Goal: Use online tool/utility

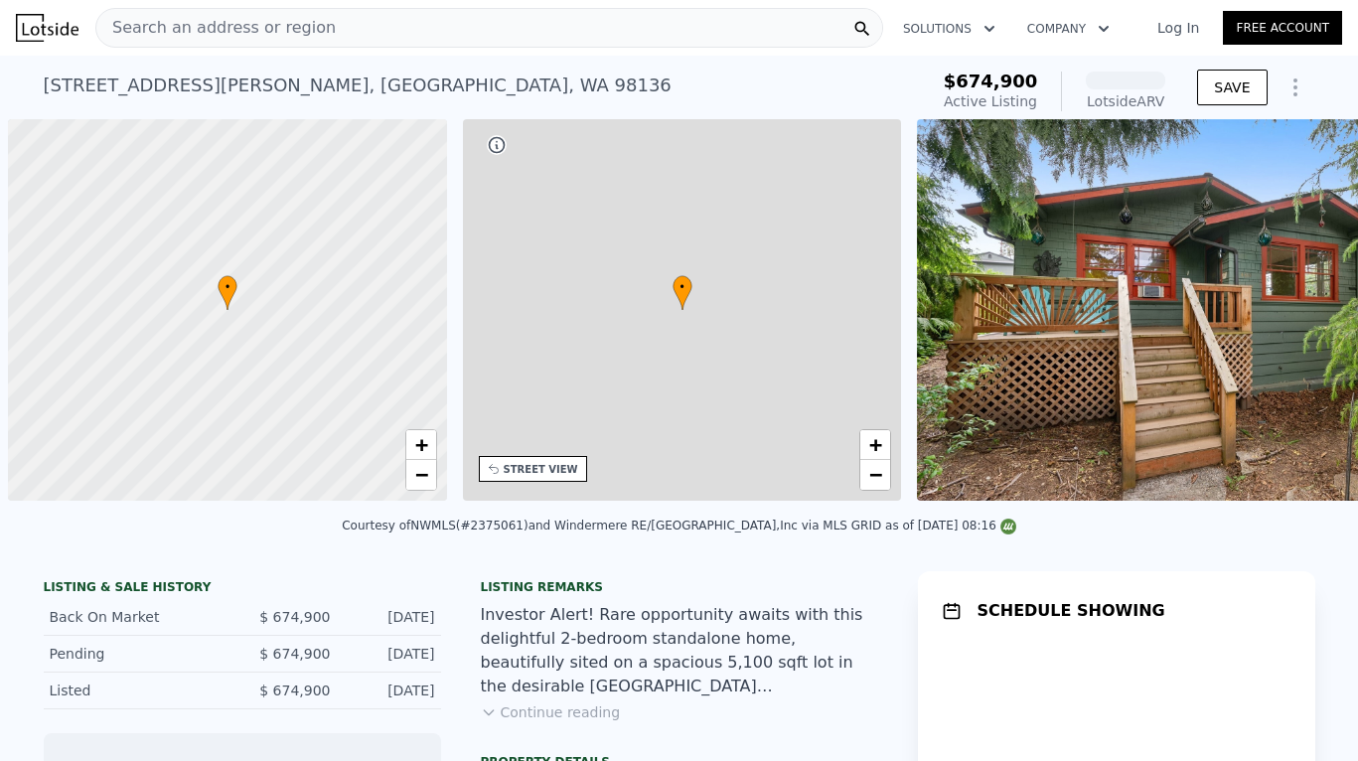
scroll to position [0, 8]
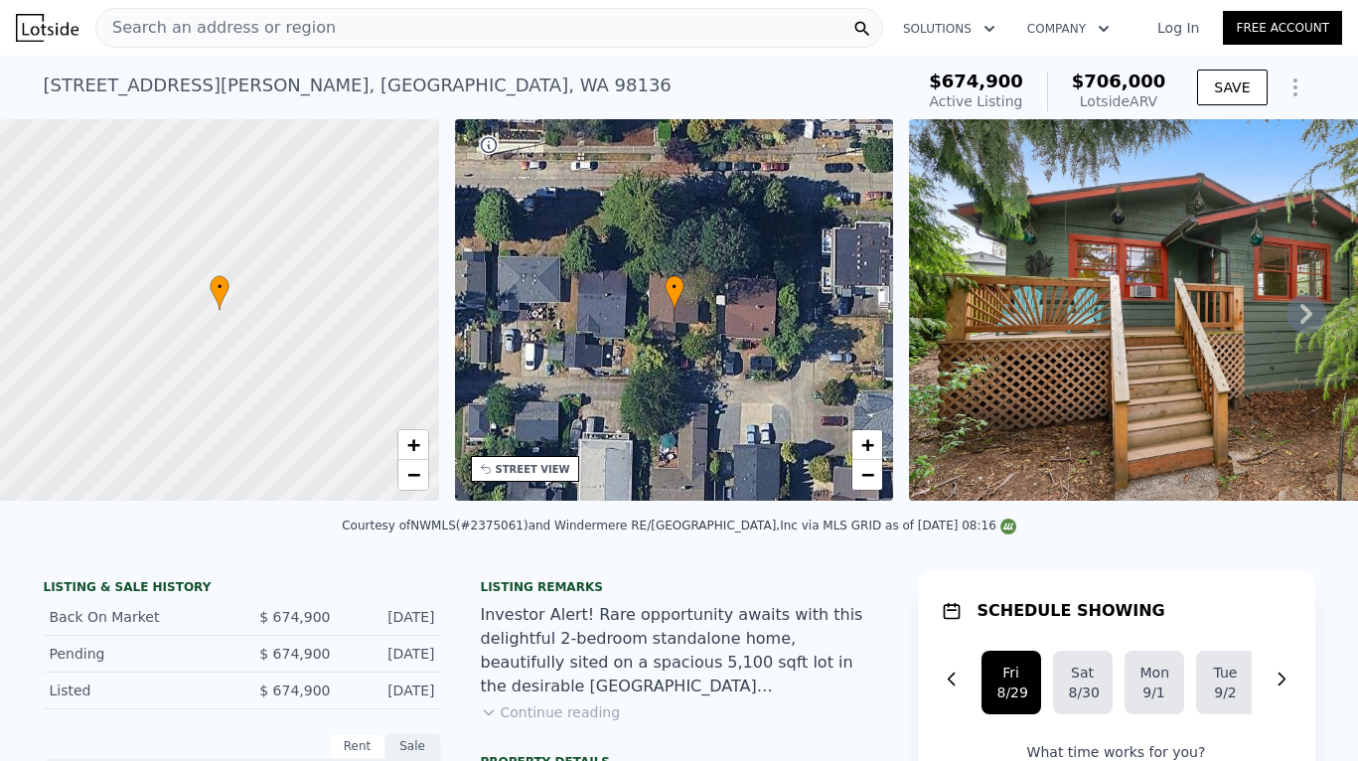
click at [1299, 87] on icon "Show Options" at bounding box center [1296, 88] width 24 height 24
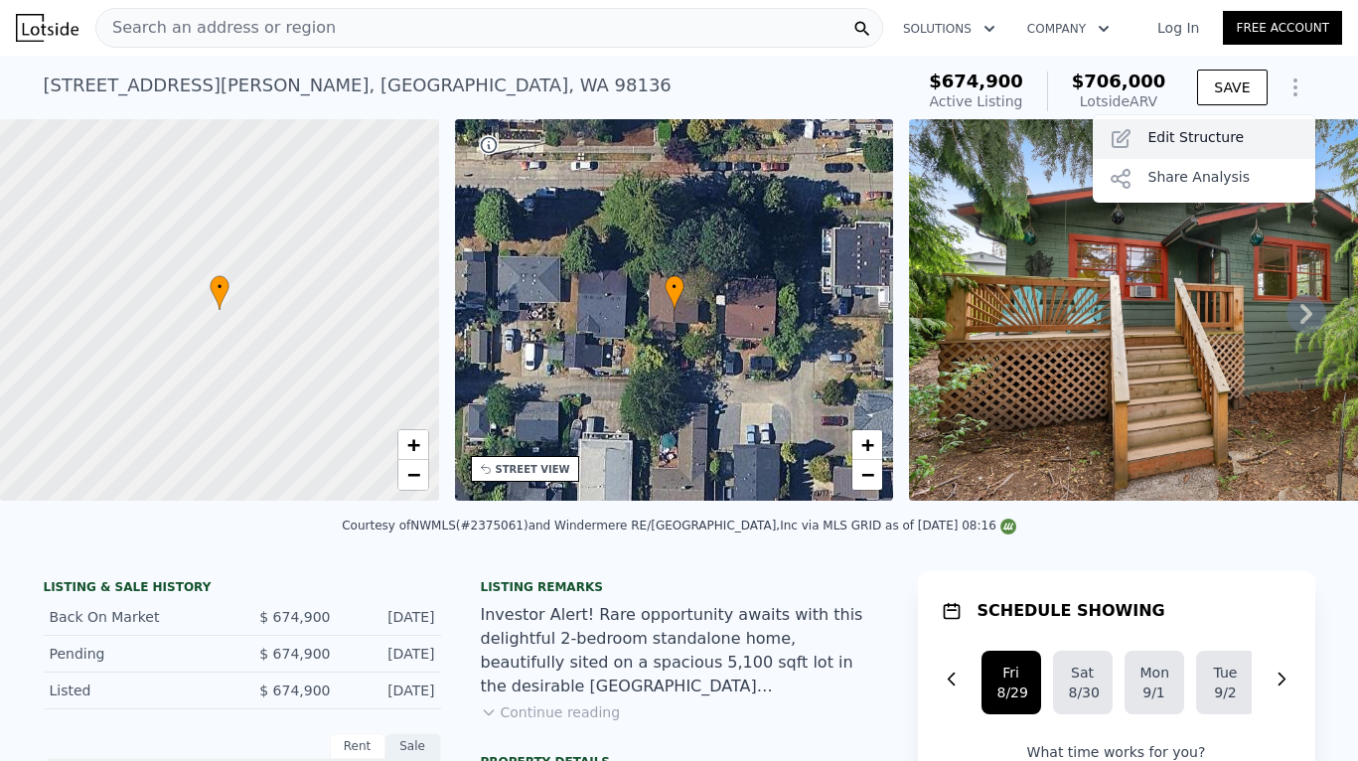
click at [1224, 138] on div "Edit Structure" at bounding box center [1204, 139] width 223 height 40
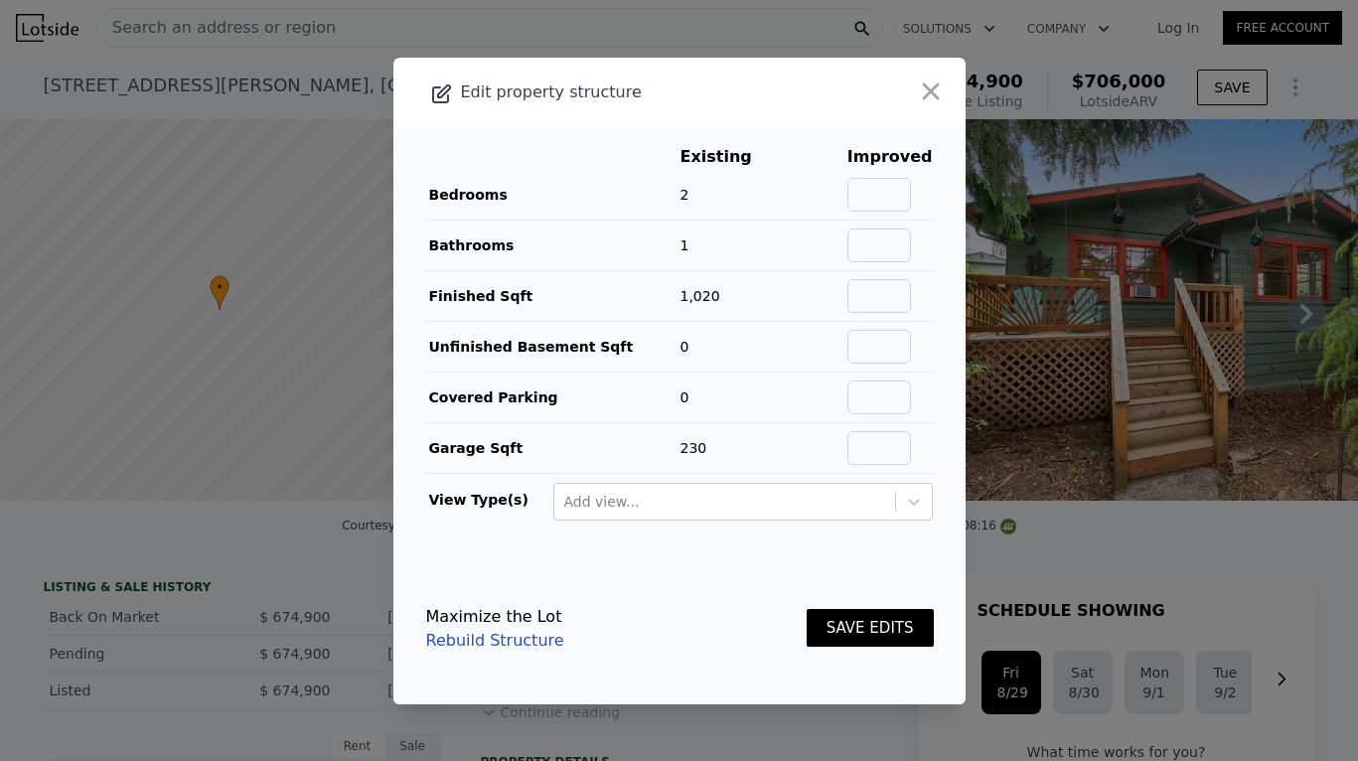
click at [902, 211] on td at bounding box center [890, 195] width 87 height 51
click at [902, 203] on input "text" at bounding box center [880, 195] width 64 height 34
type input "4"
type input "2"
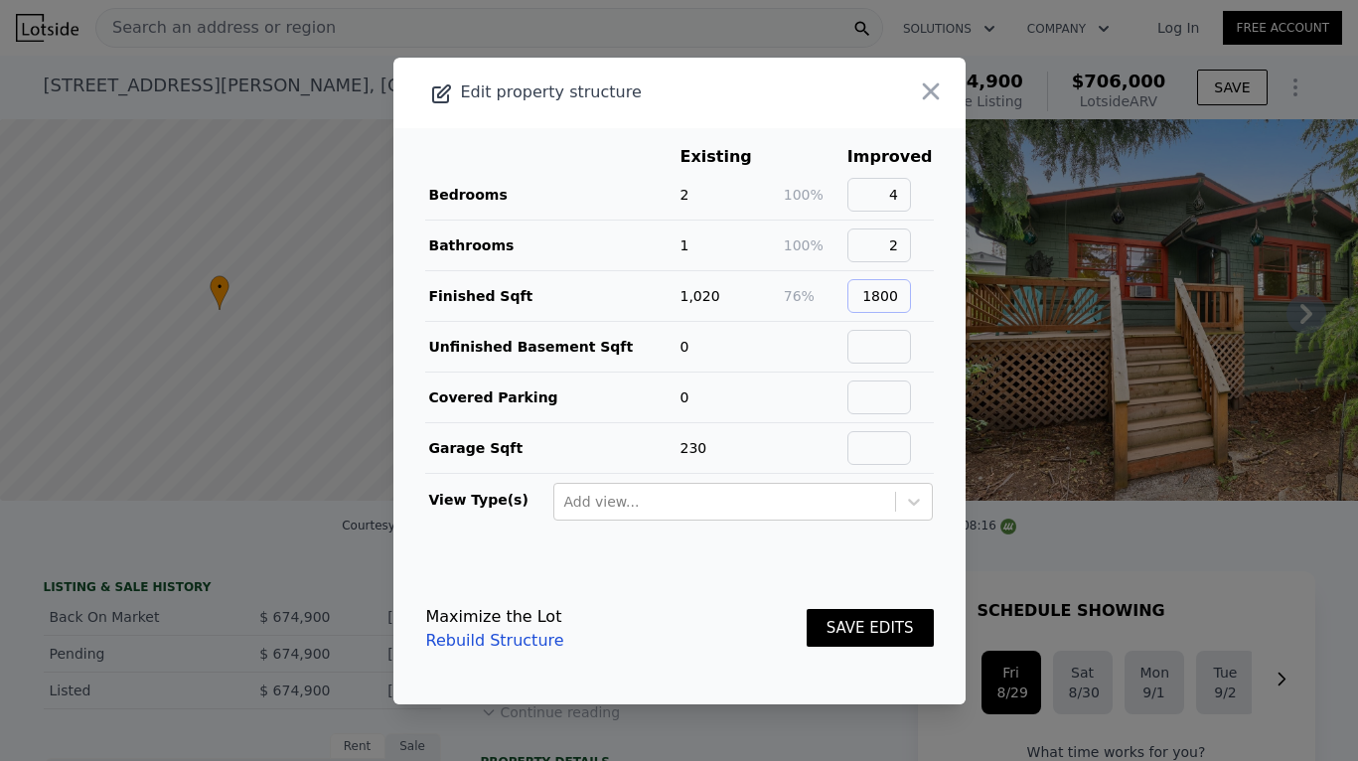
type input "1800"
click at [887, 616] on button "SAVE EDITS" at bounding box center [870, 628] width 127 height 39
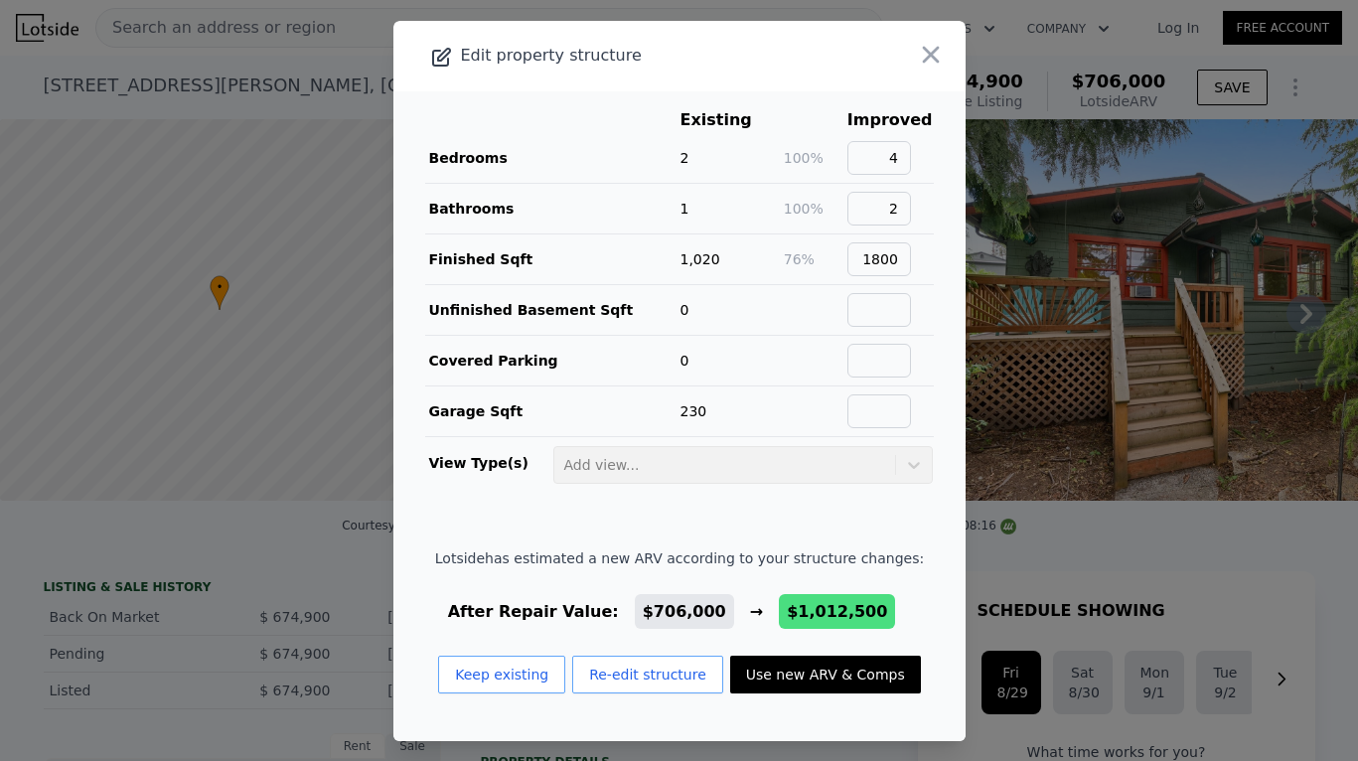
click at [820, 675] on button "Use new ARV & Comps" at bounding box center [825, 675] width 191 height 38
type input "3"
type input "2.25"
type input "1370"
type input "2361"
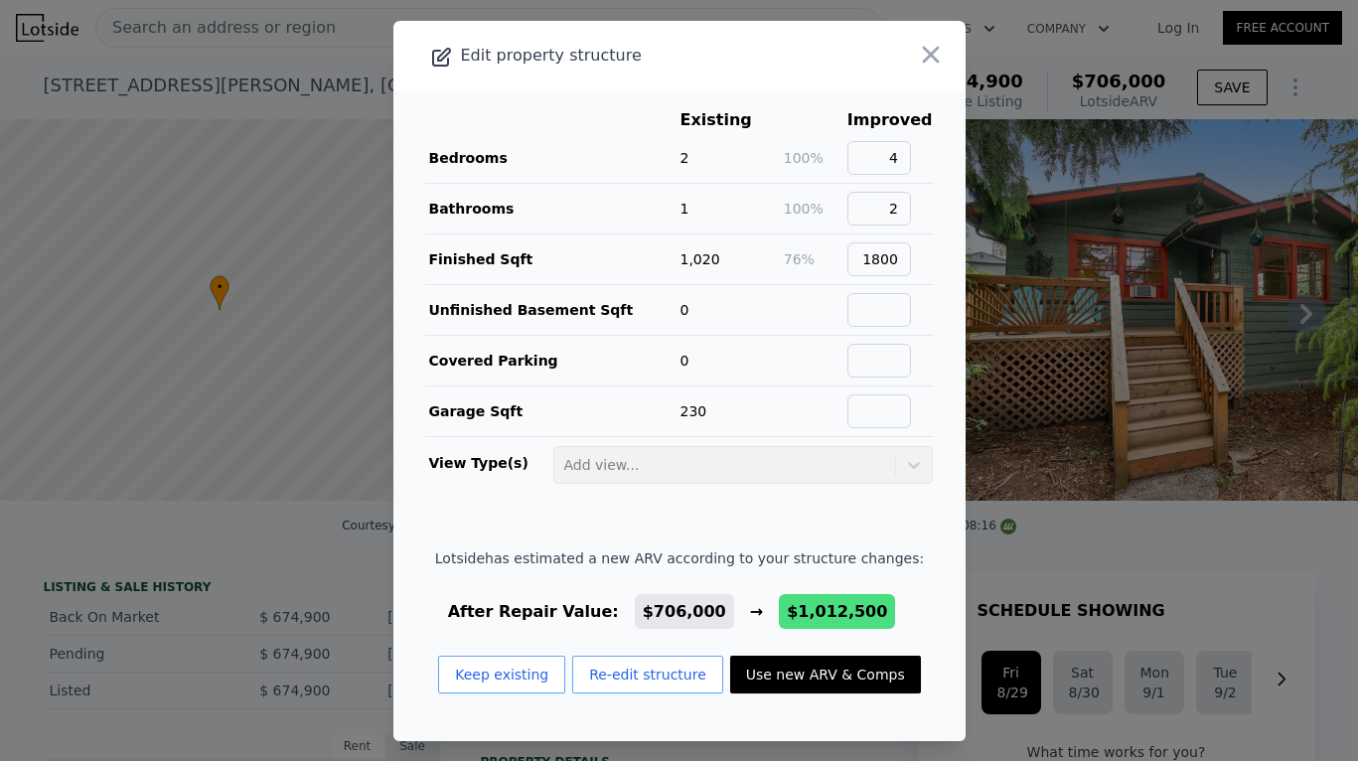
type input "4000"
type input "8550"
checkbox input "false"
type input "$ 1,012,500"
type input "$ 213,522"
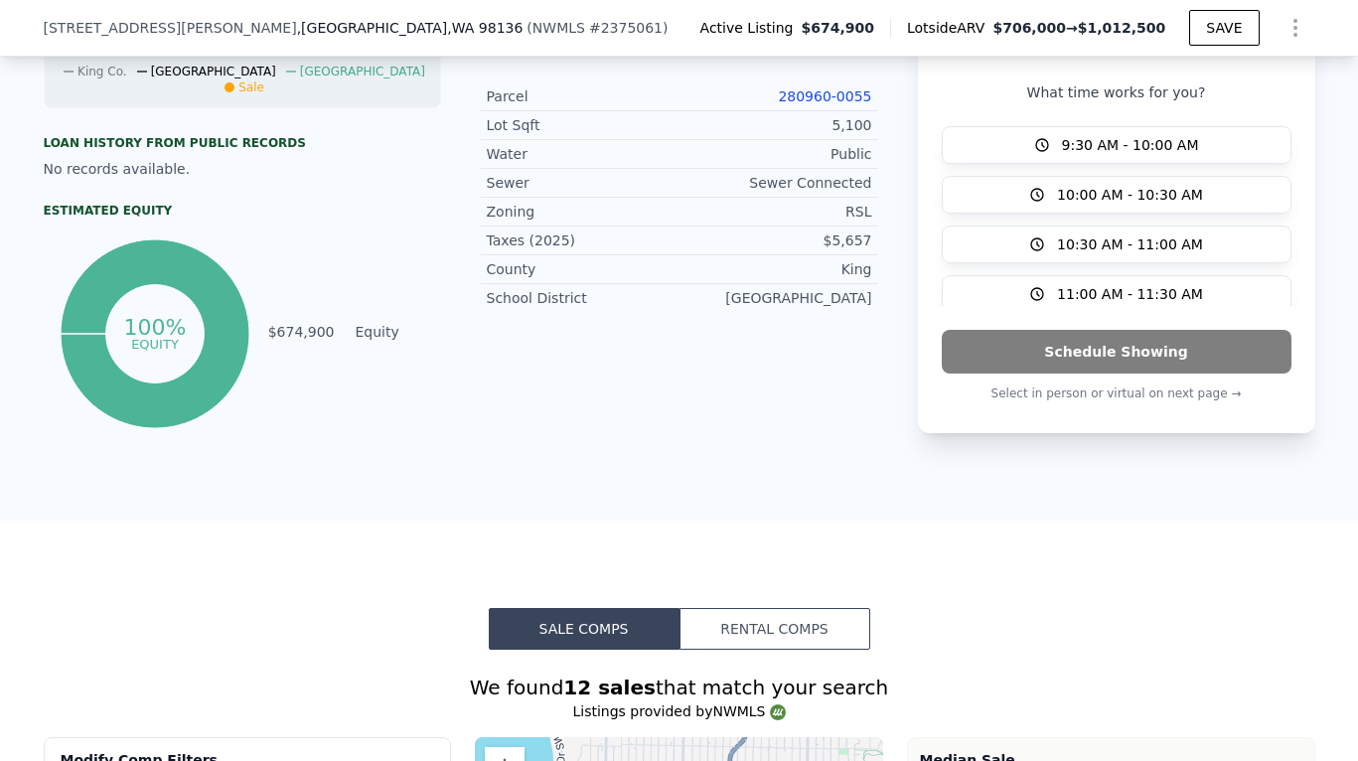
scroll to position [998, 0]
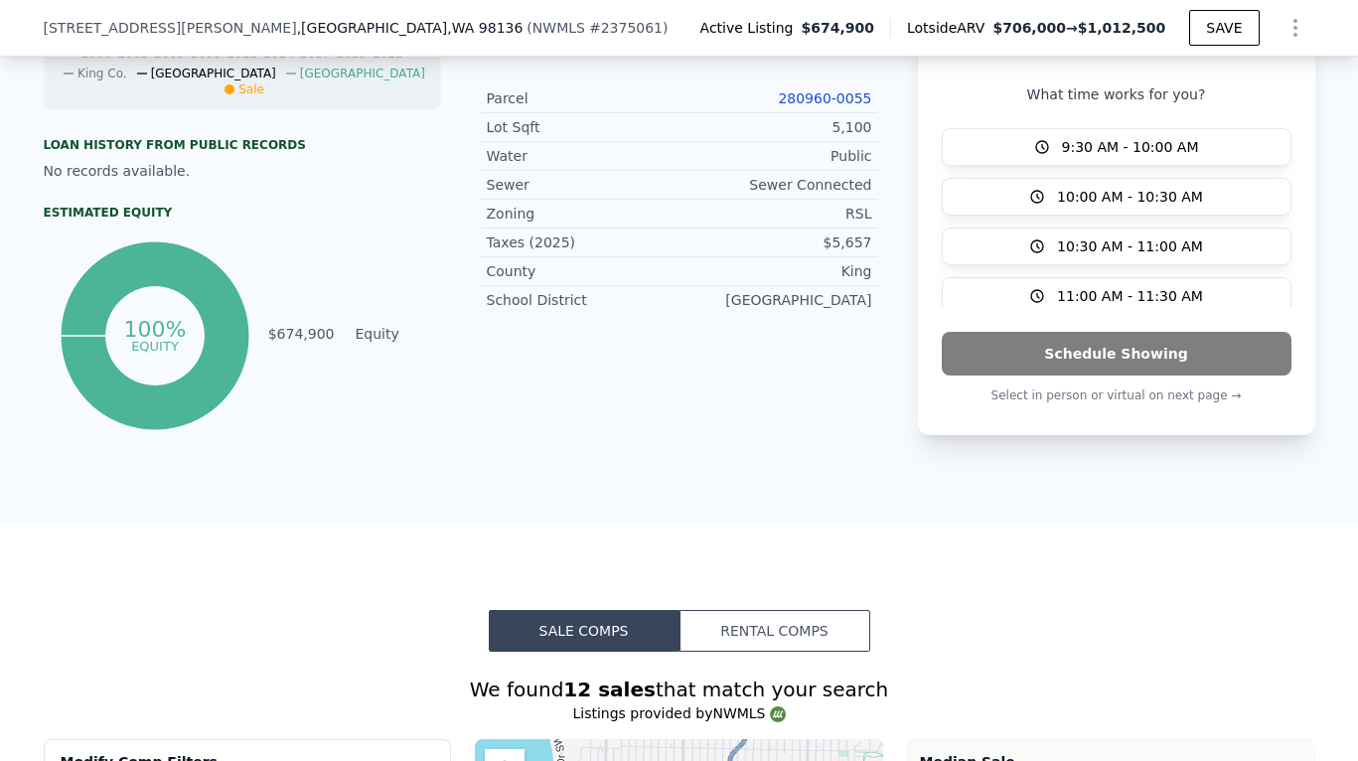
click at [816, 98] on link "280960-0055" at bounding box center [824, 98] width 93 height 16
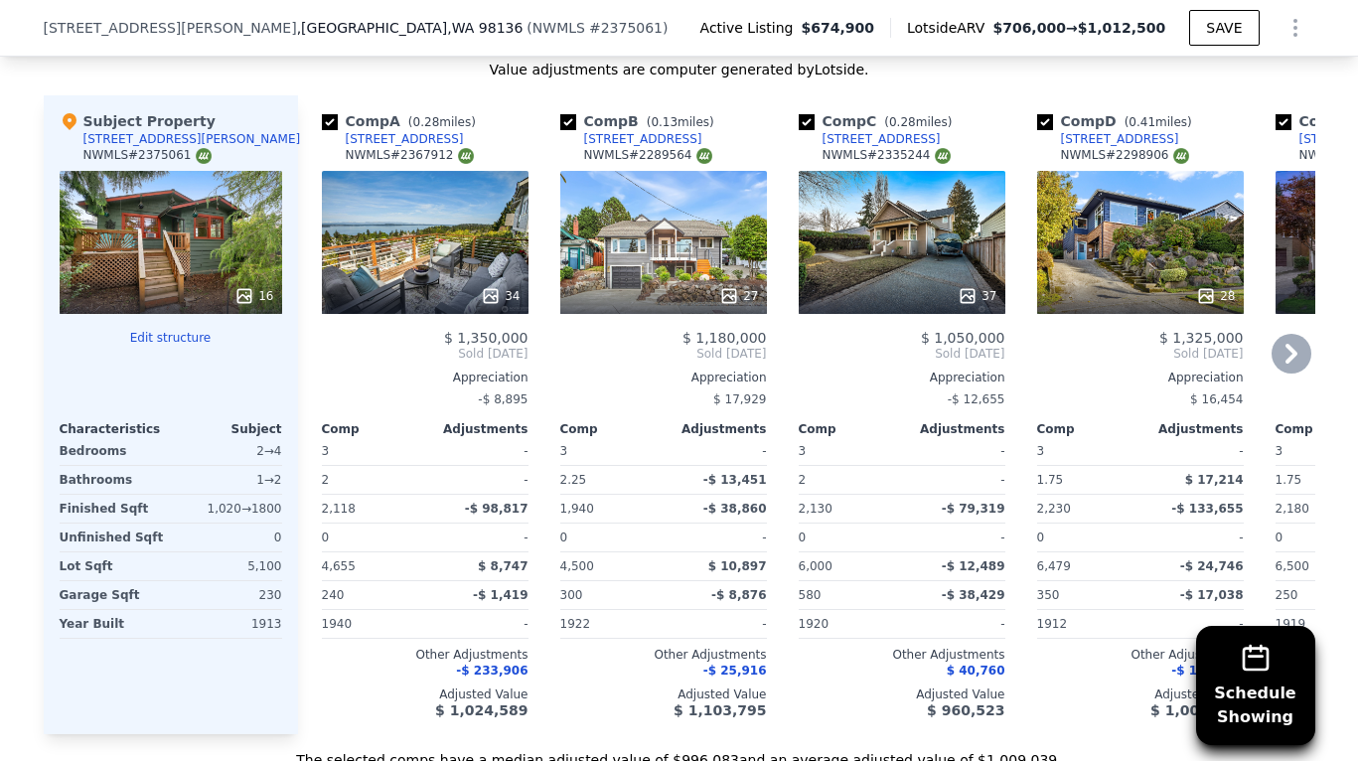
scroll to position [2029, 0]
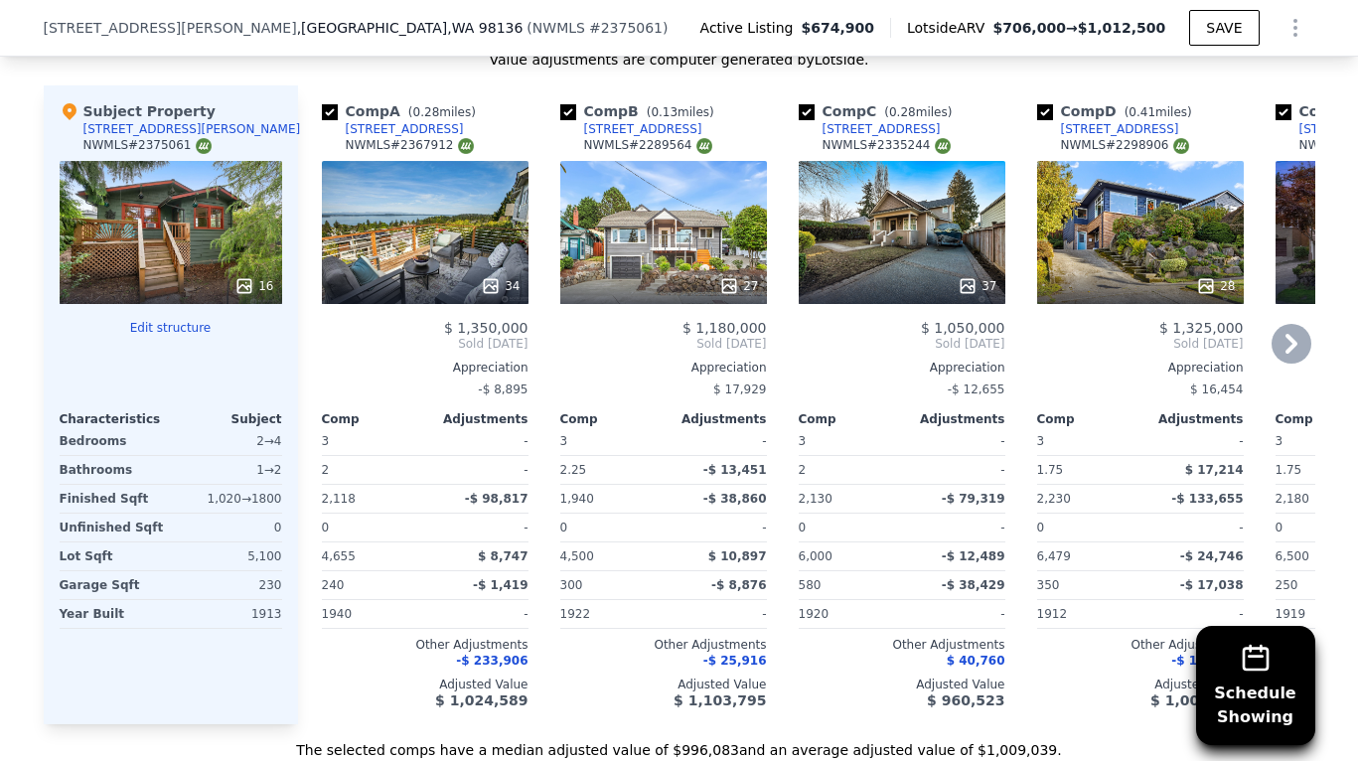
click at [885, 256] on div "37" at bounding box center [902, 232] width 207 height 143
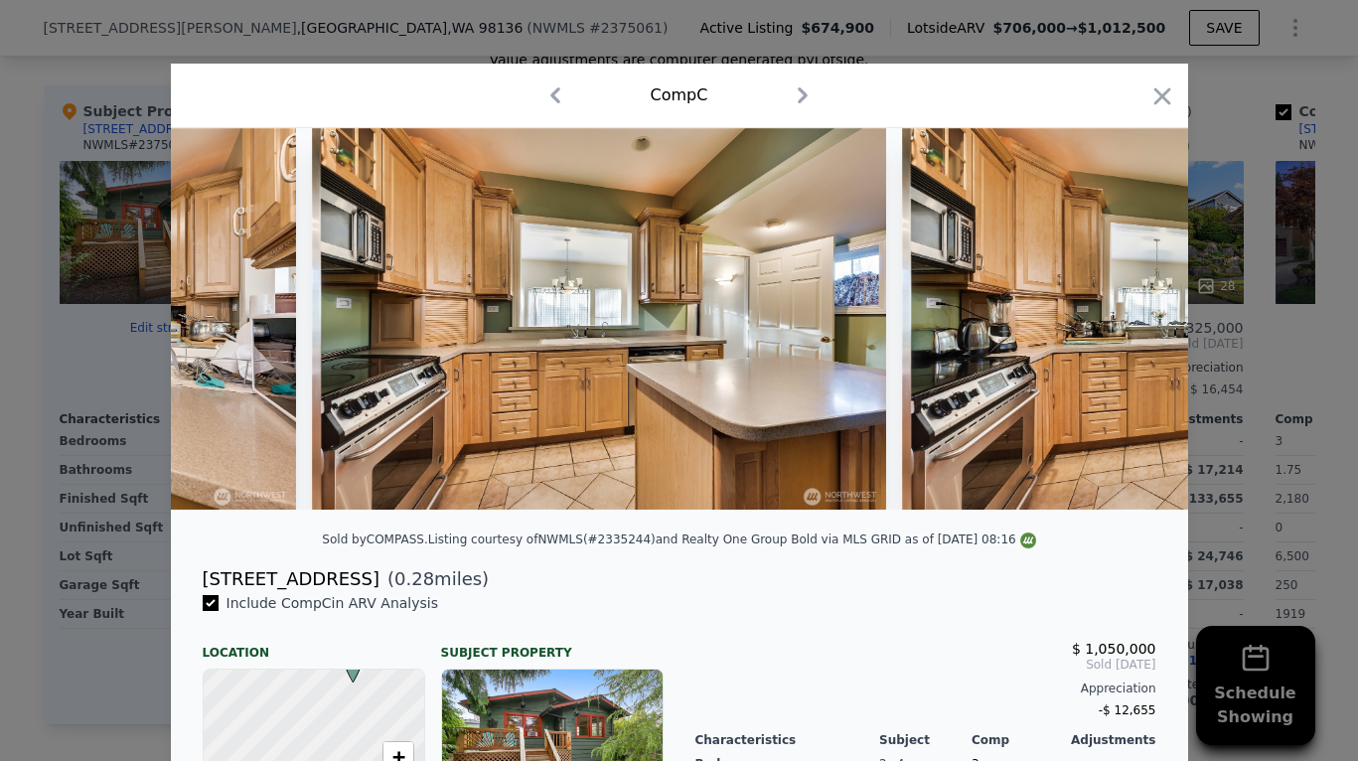
scroll to position [0, 11626]
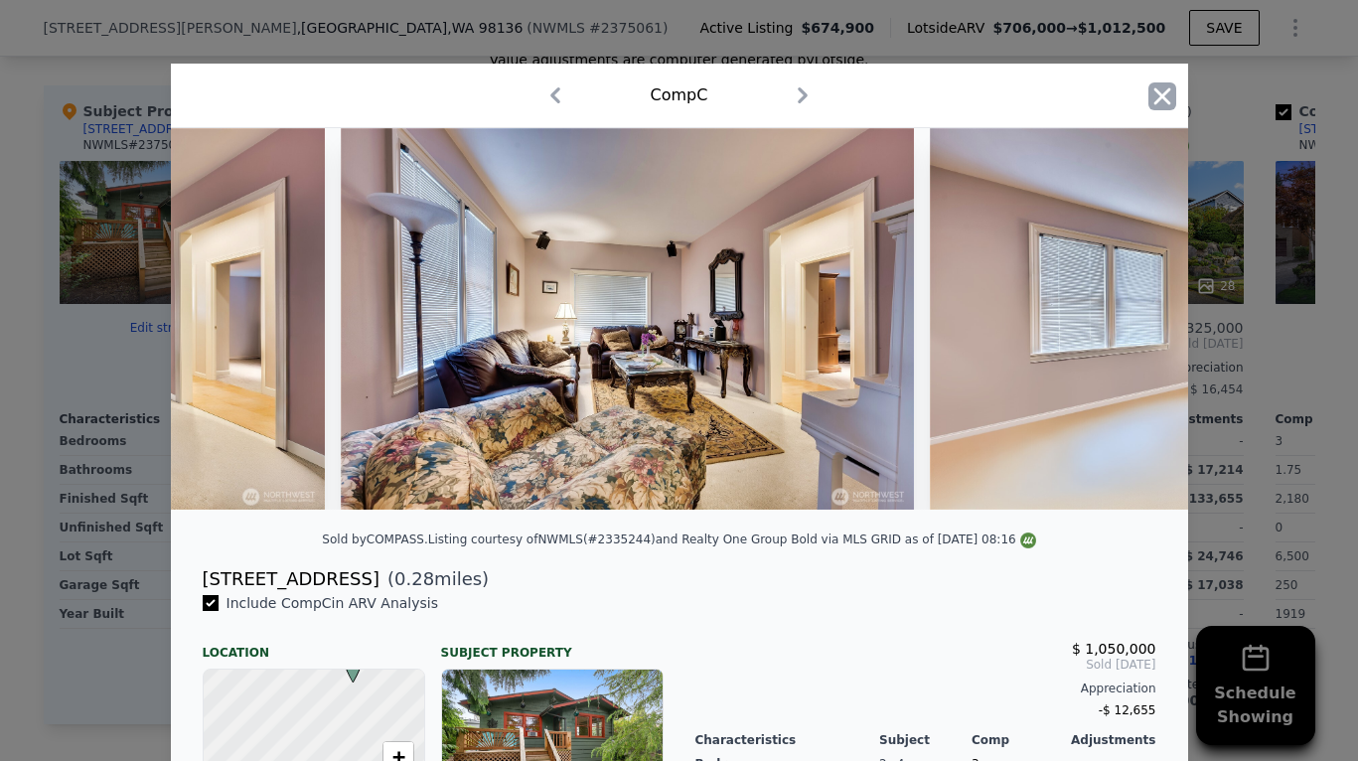
click at [1167, 94] on icon "button" at bounding box center [1163, 96] width 28 height 28
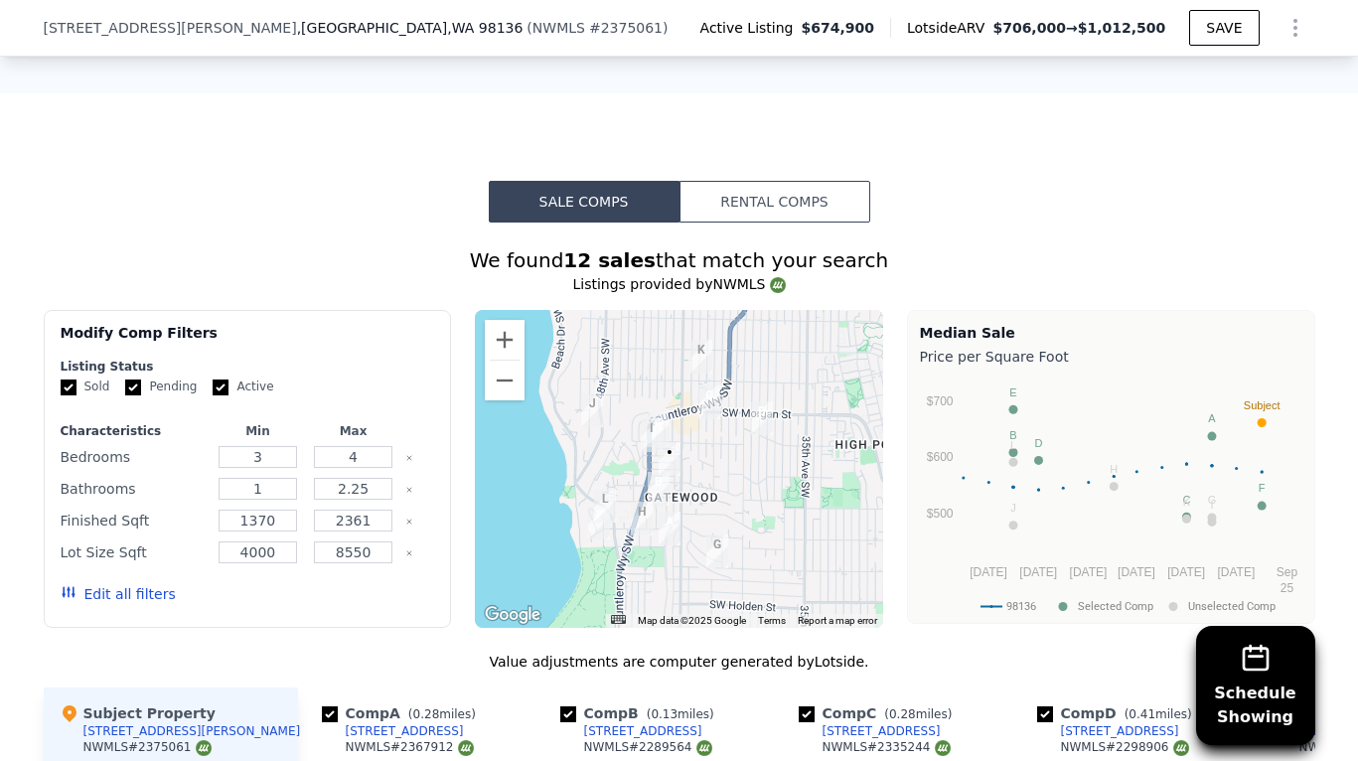
scroll to position [1520, 0]
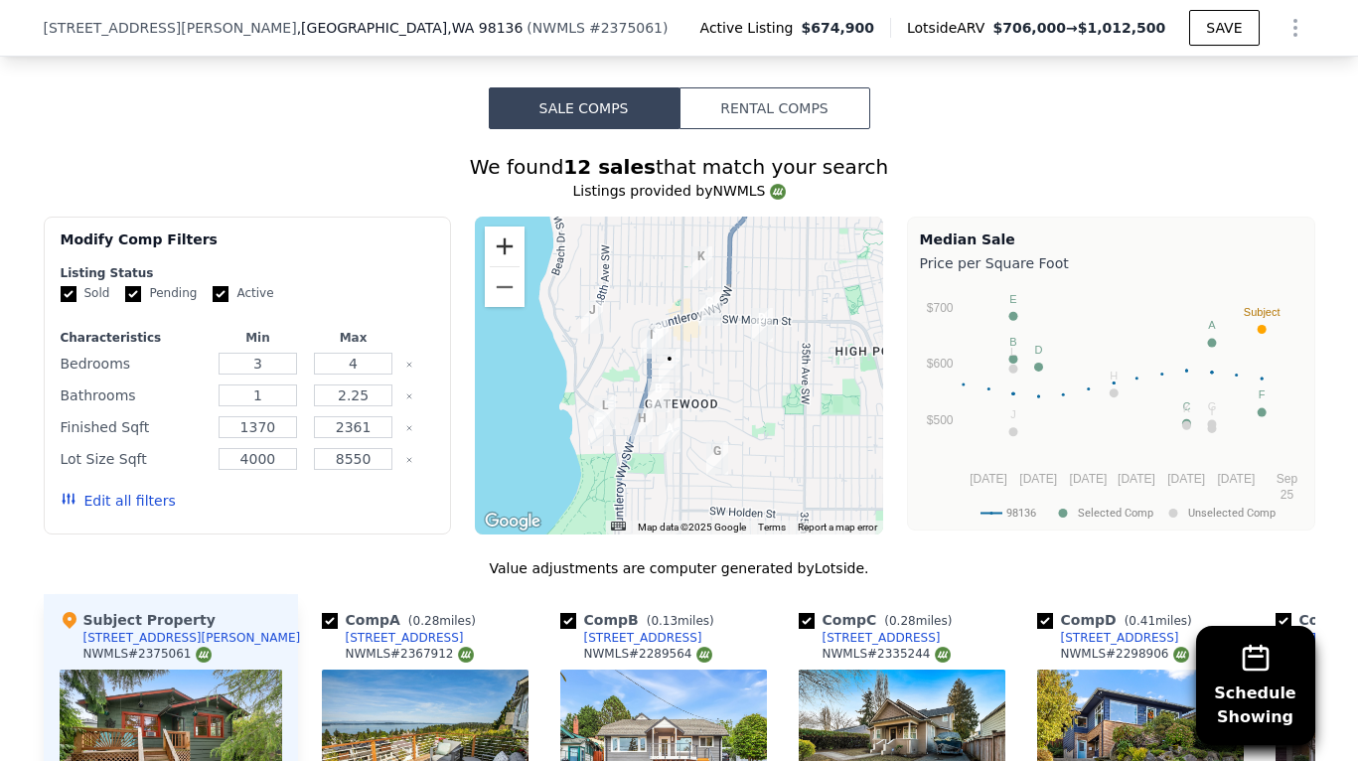
click at [501, 252] on button "Zoom in" at bounding box center [505, 247] width 40 height 40
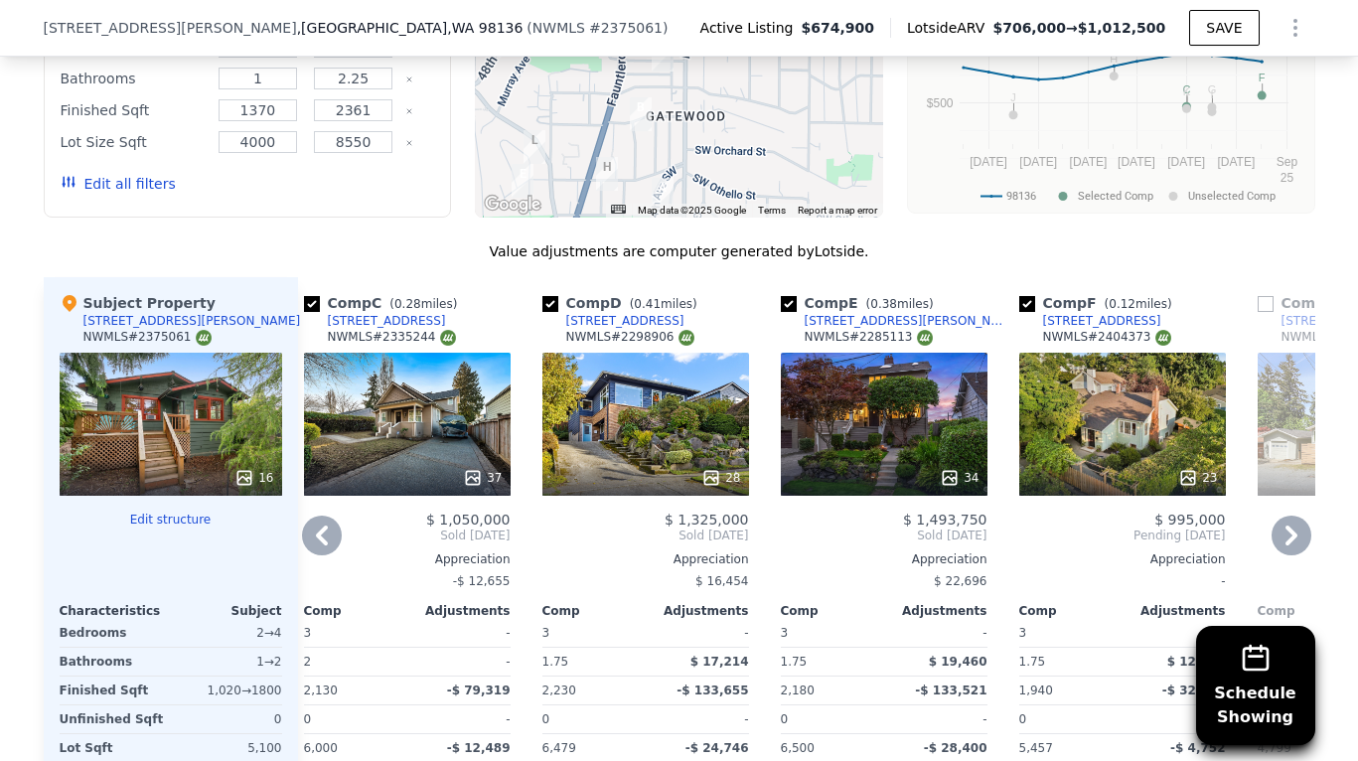
scroll to position [1891, 0]
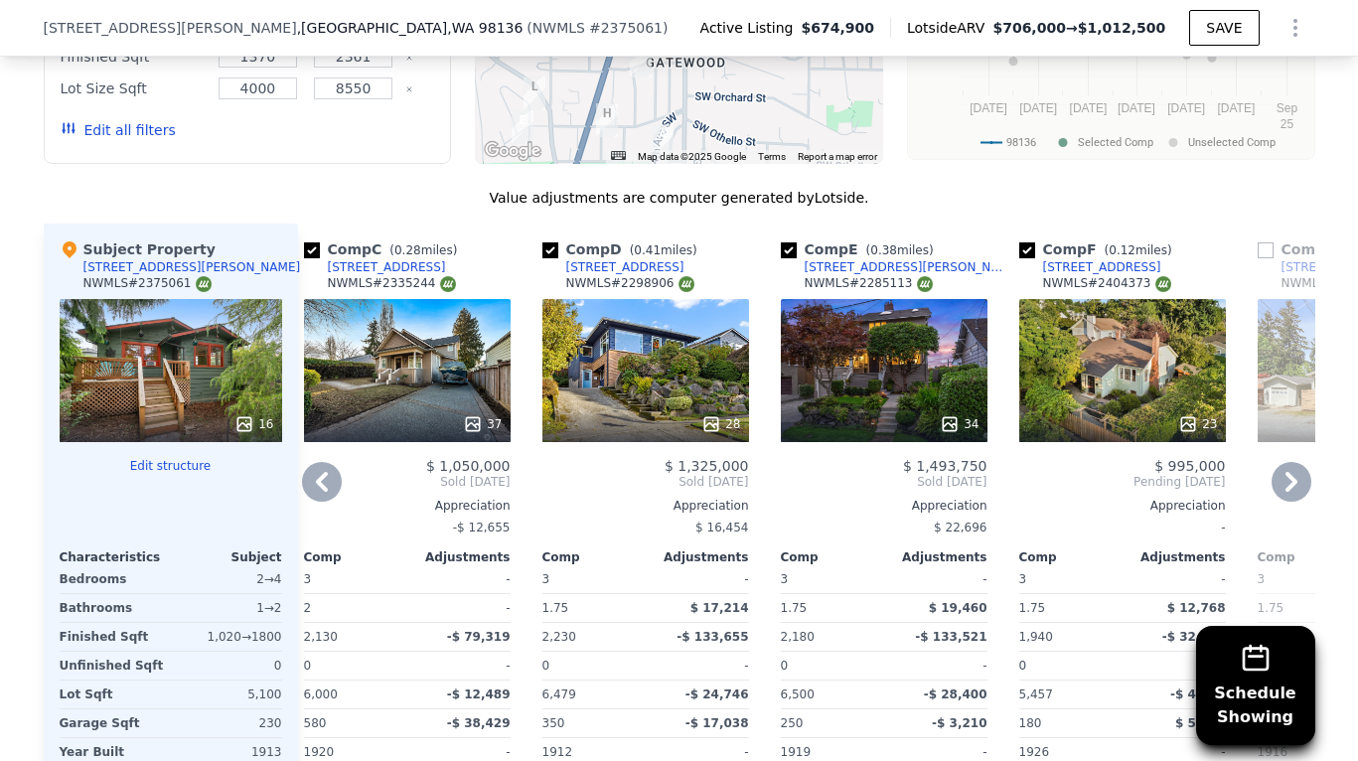
click at [1116, 406] on div at bounding box center [1123, 424] width 207 height 36
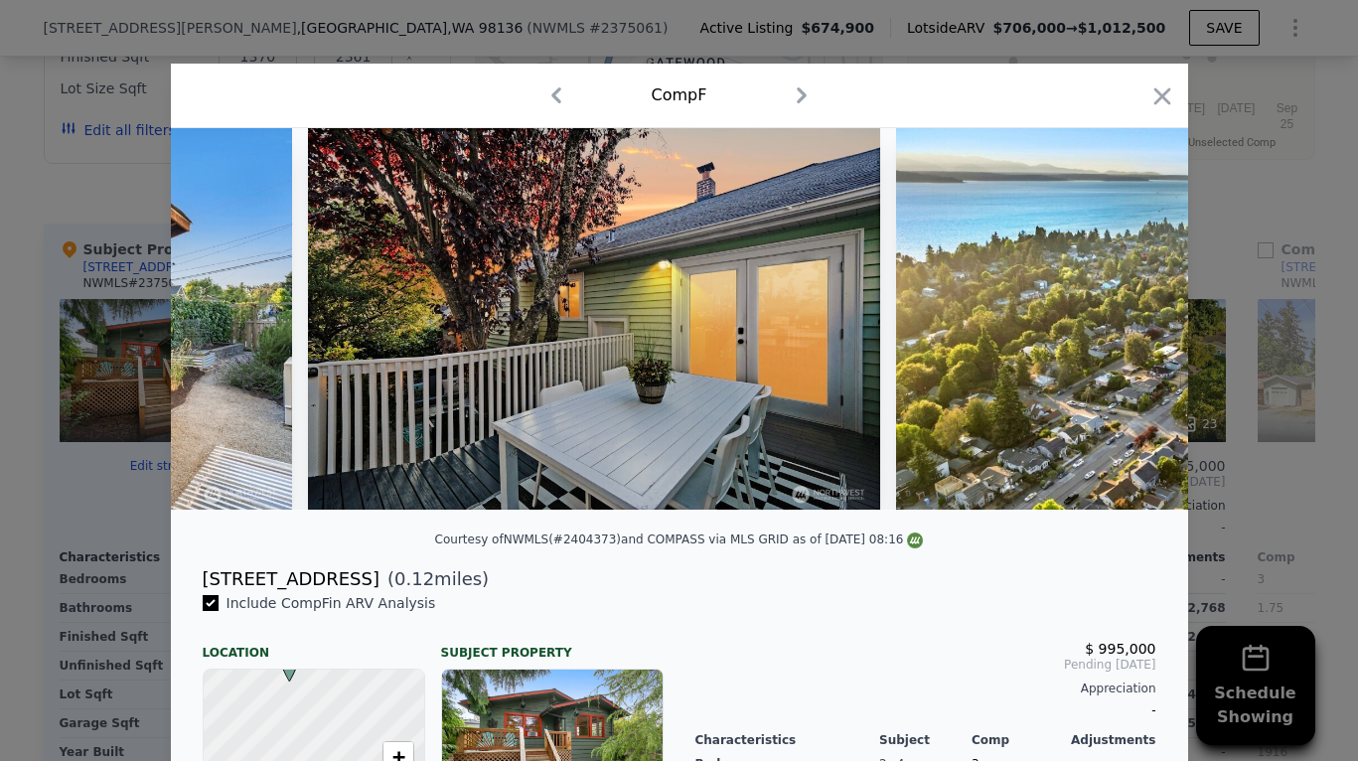
scroll to position [0, 11960]
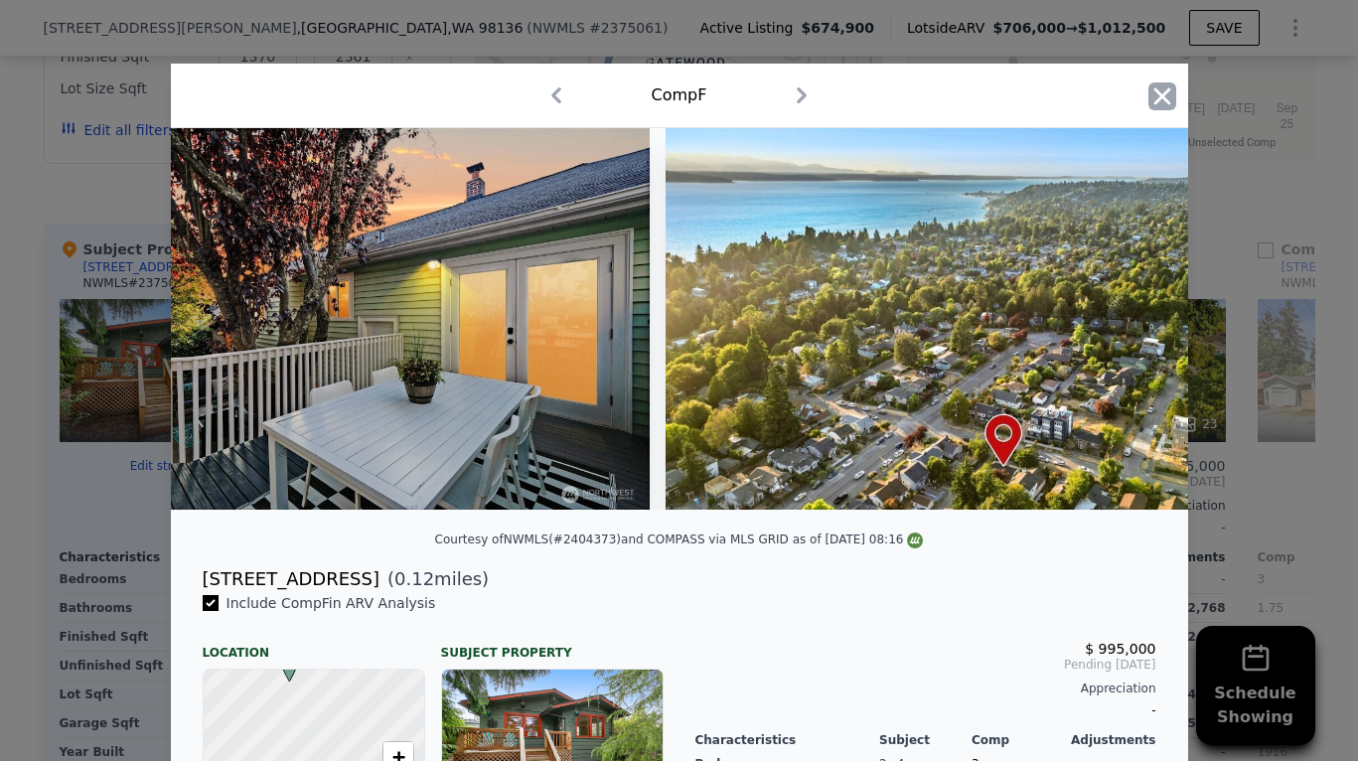
click at [1160, 98] on icon "button" at bounding box center [1162, 95] width 17 height 17
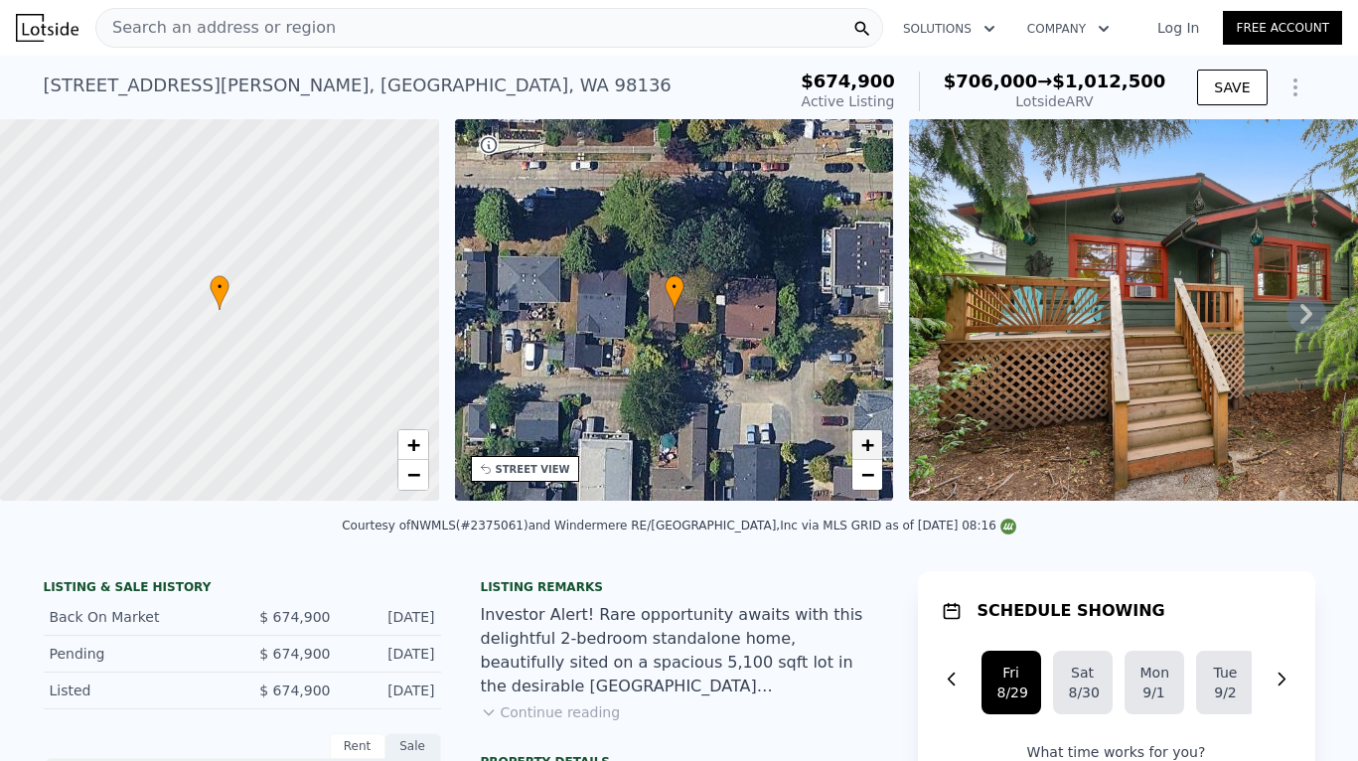
click at [874, 460] on link "+" at bounding box center [868, 445] width 30 height 30
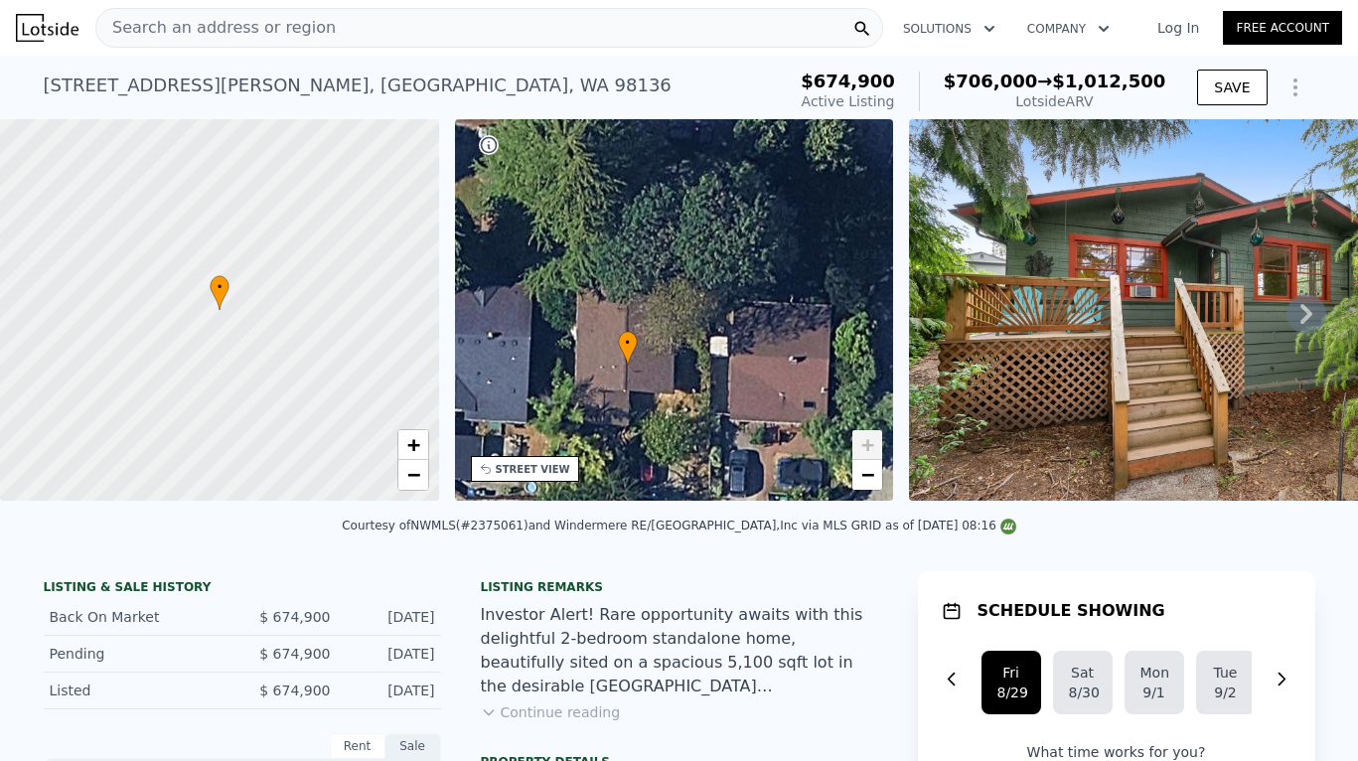
drag, startPoint x: 763, startPoint y: 283, endPoint x: 716, endPoint y: 339, distance: 72.7
click at [716, 339] on div "• + −" at bounding box center [674, 310] width 439 height 382
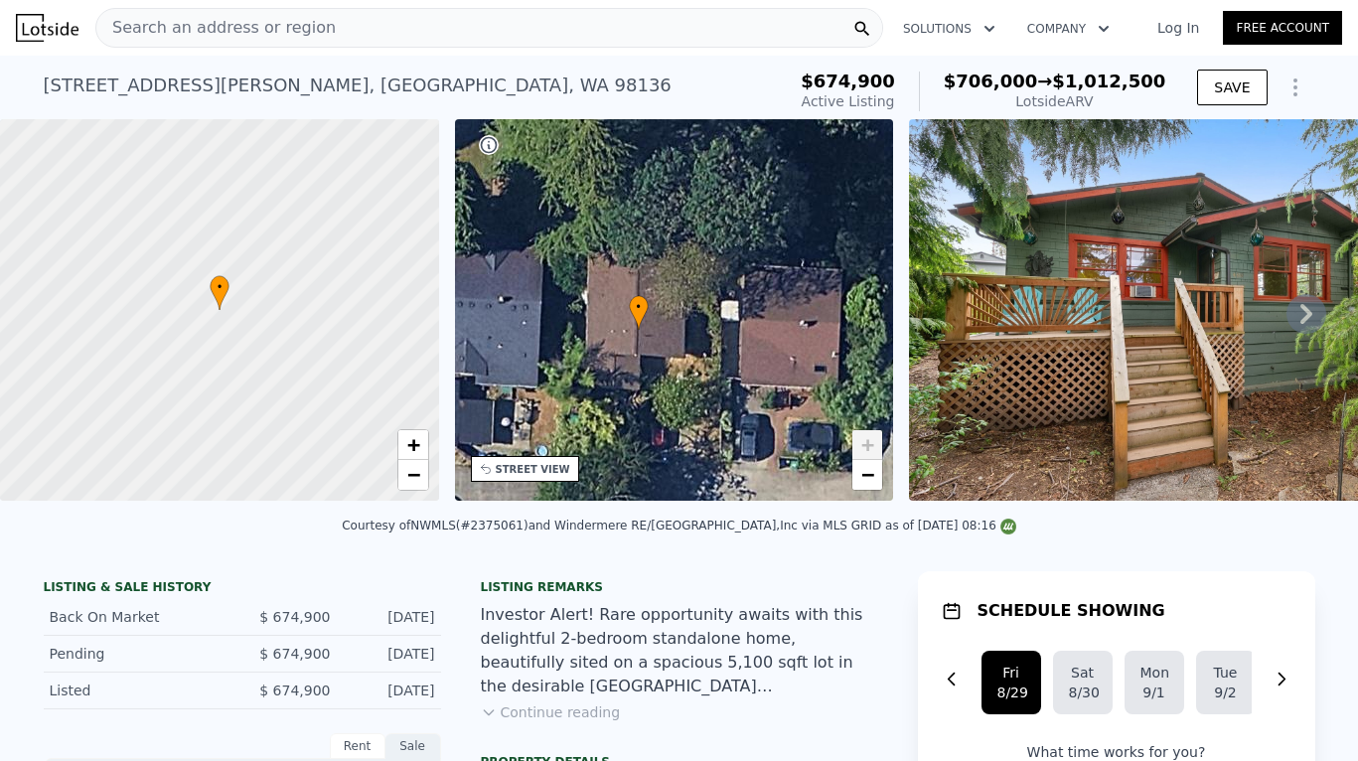
drag, startPoint x: 690, startPoint y: 396, endPoint x: 701, endPoint y: 361, distance: 36.5
click at [701, 361] on div "• + −" at bounding box center [674, 310] width 439 height 382
